Goal: Transaction & Acquisition: Purchase product/service

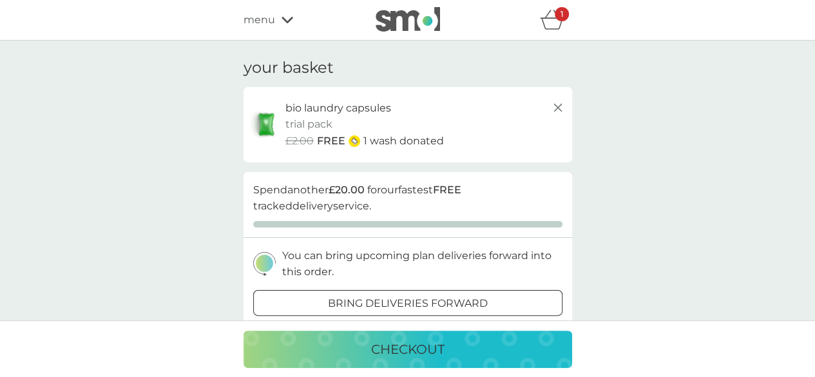
click at [551, 14] on icon "basket" at bounding box center [552, 20] width 24 height 20
click at [268, 17] on span "menu" at bounding box center [260, 20] width 32 height 17
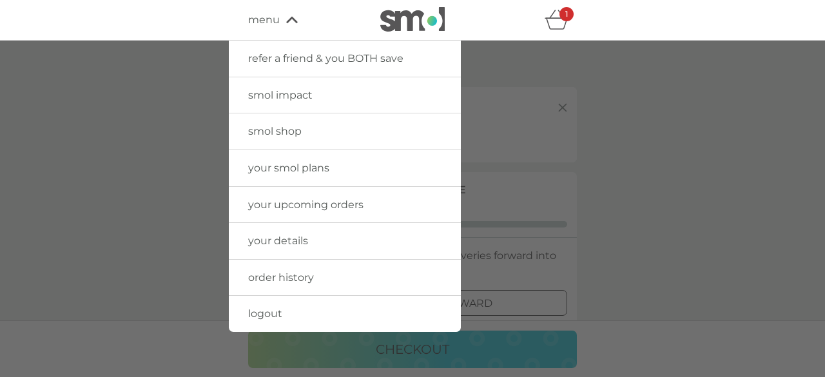
click at [280, 283] on link "order history" at bounding box center [345, 278] width 232 height 36
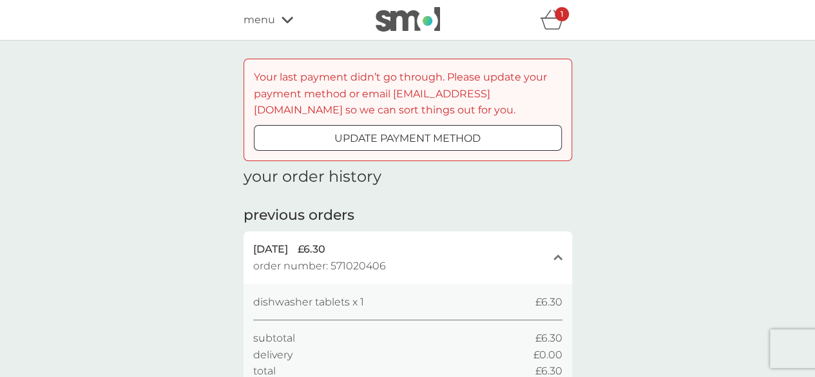
click at [433, 135] on p "update payment method" at bounding box center [407, 138] width 146 height 17
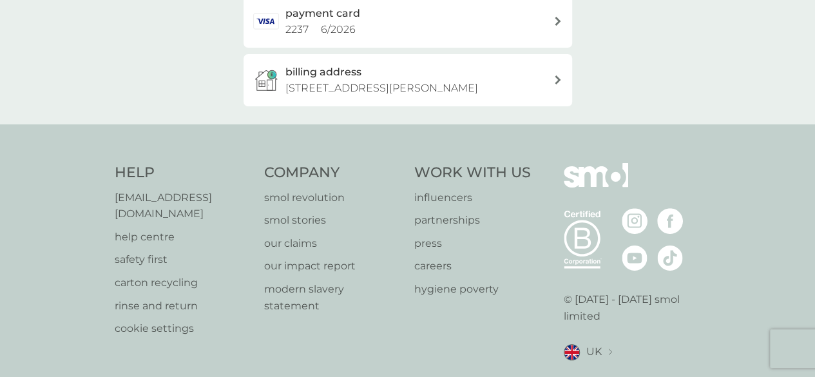
scroll to position [495, 0]
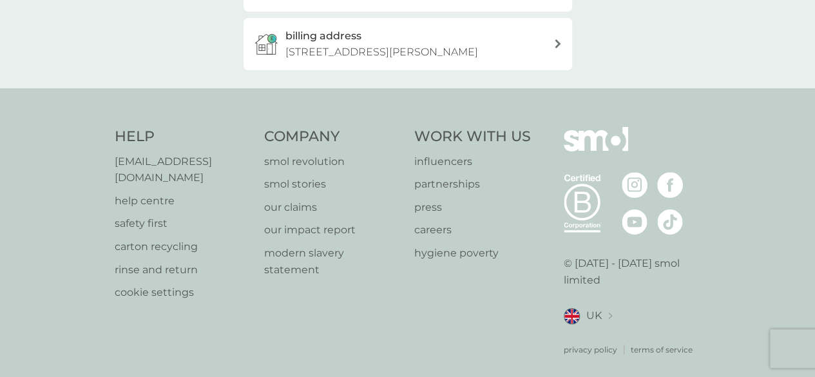
click at [163, 193] on p "help centre" at bounding box center [183, 201] width 137 height 17
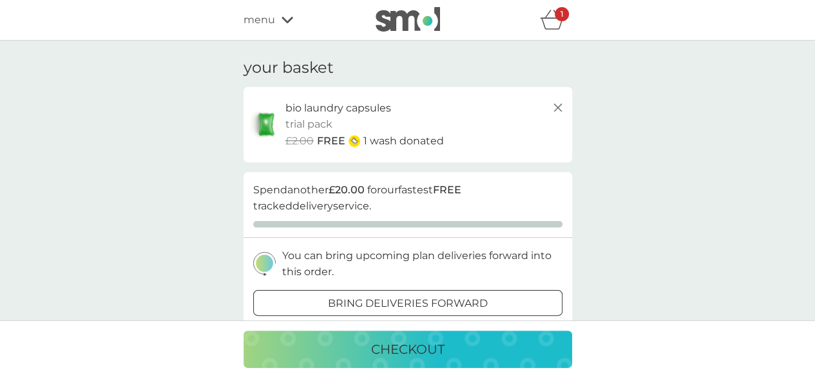
click at [395, 347] on p "checkout" at bounding box center [407, 349] width 73 height 21
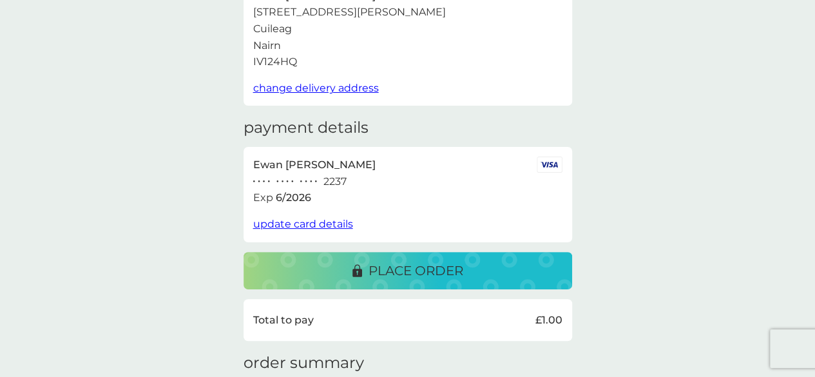
scroll to position [95, 0]
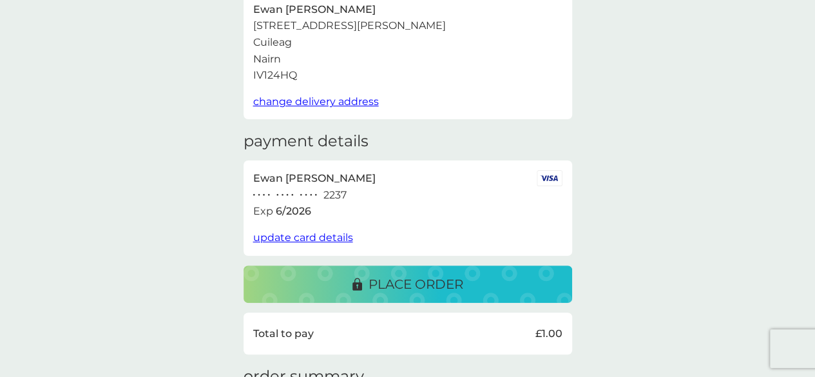
click at [428, 287] on p "place order" at bounding box center [415, 284] width 95 height 21
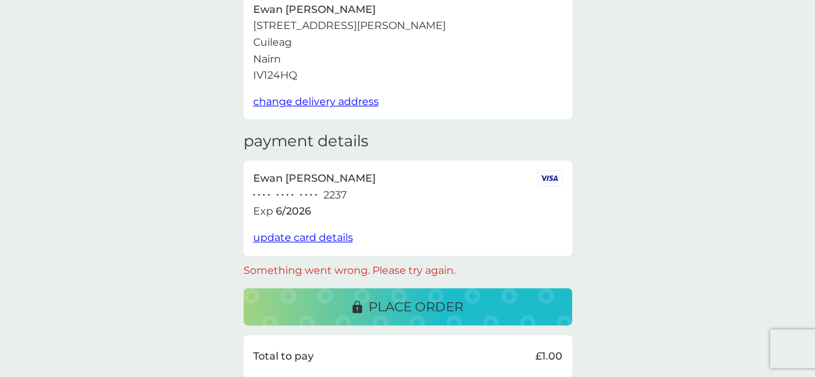
click at [317, 235] on span "update card details" at bounding box center [303, 237] width 100 height 12
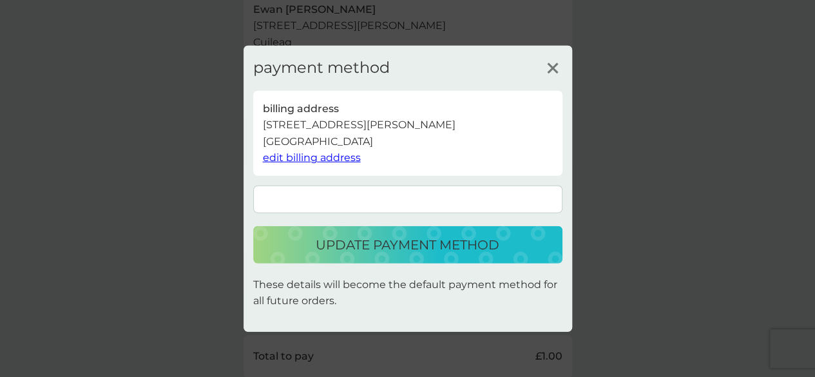
click at [415, 238] on p "update payment method" at bounding box center [408, 244] width 184 height 21
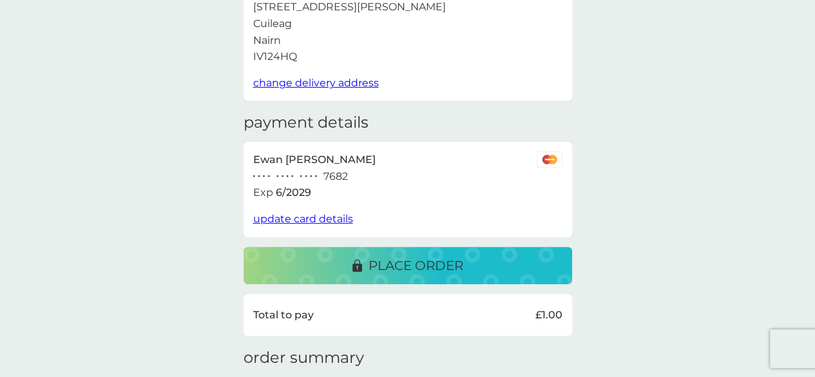
scroll to position [119, 0]
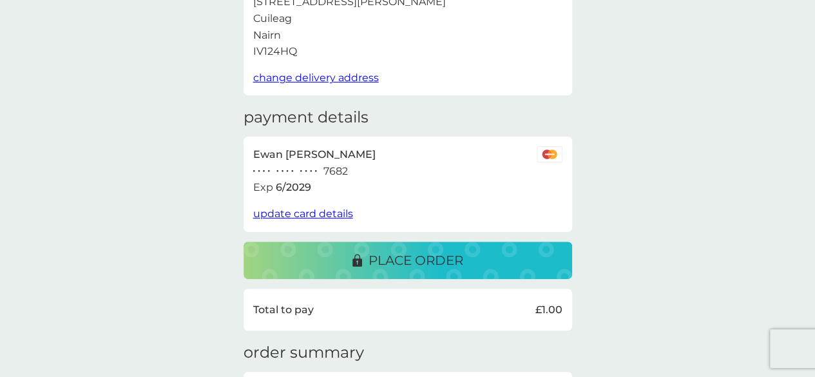
click at [402, 256] on p "place order" at bounding box center [415, 260] width 95 height 21
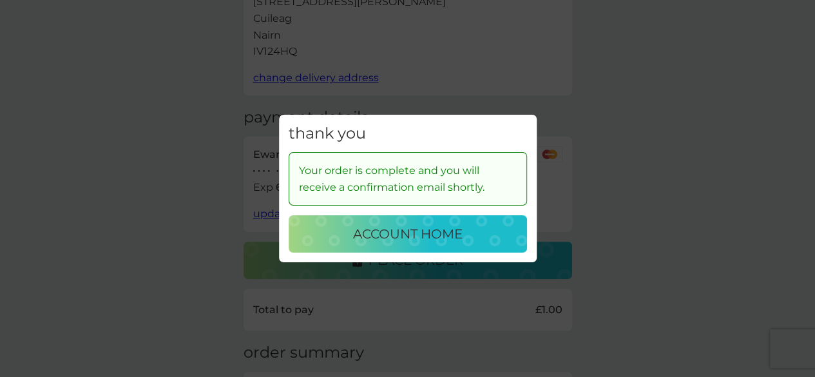
click at [174, 125] on div "thank you Your order is complete and you will receive a confirmation email shor…" at bounding box center [407, 188] width 815 height 377
